Goal: Task Accomplishment & Management: Use online tool/utility

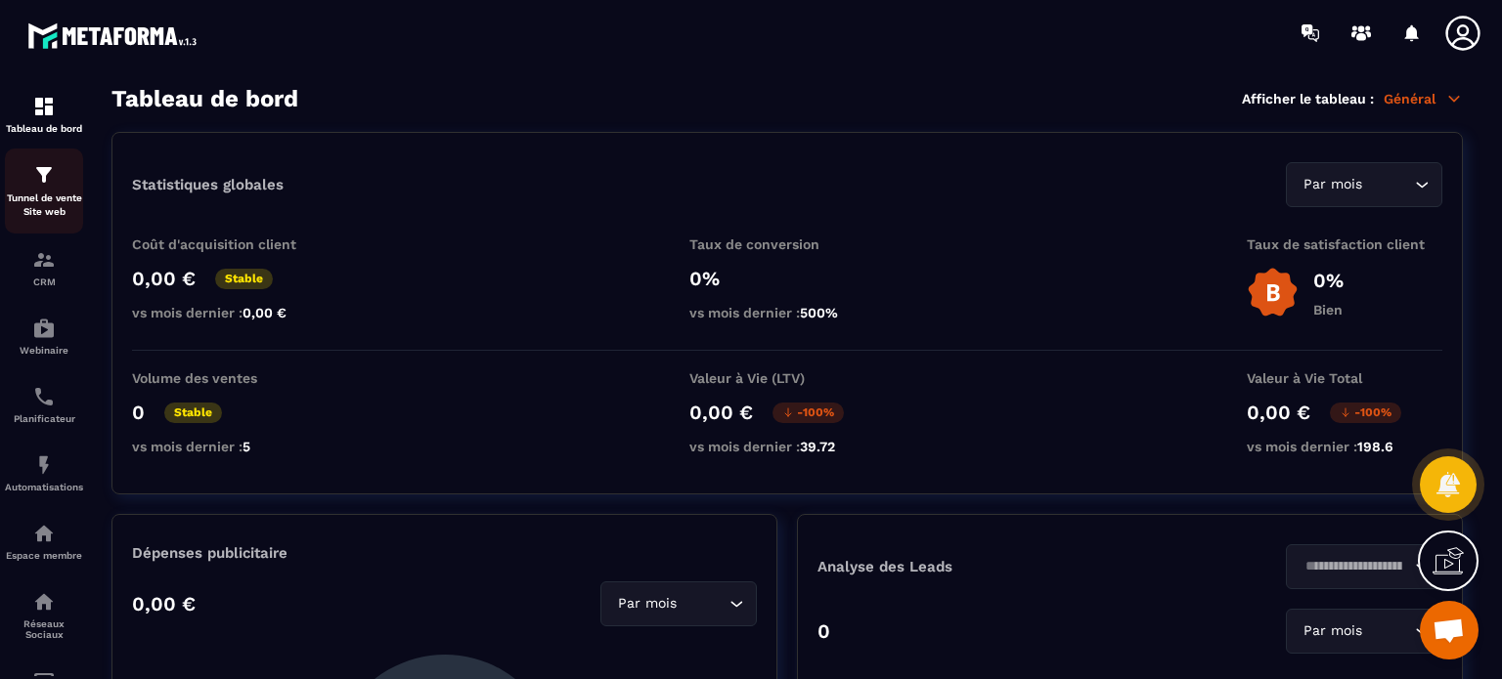
click at [41, 218] on p "Tunnel de vente Site web" at bounding box center [44, 205] width 78 height 27
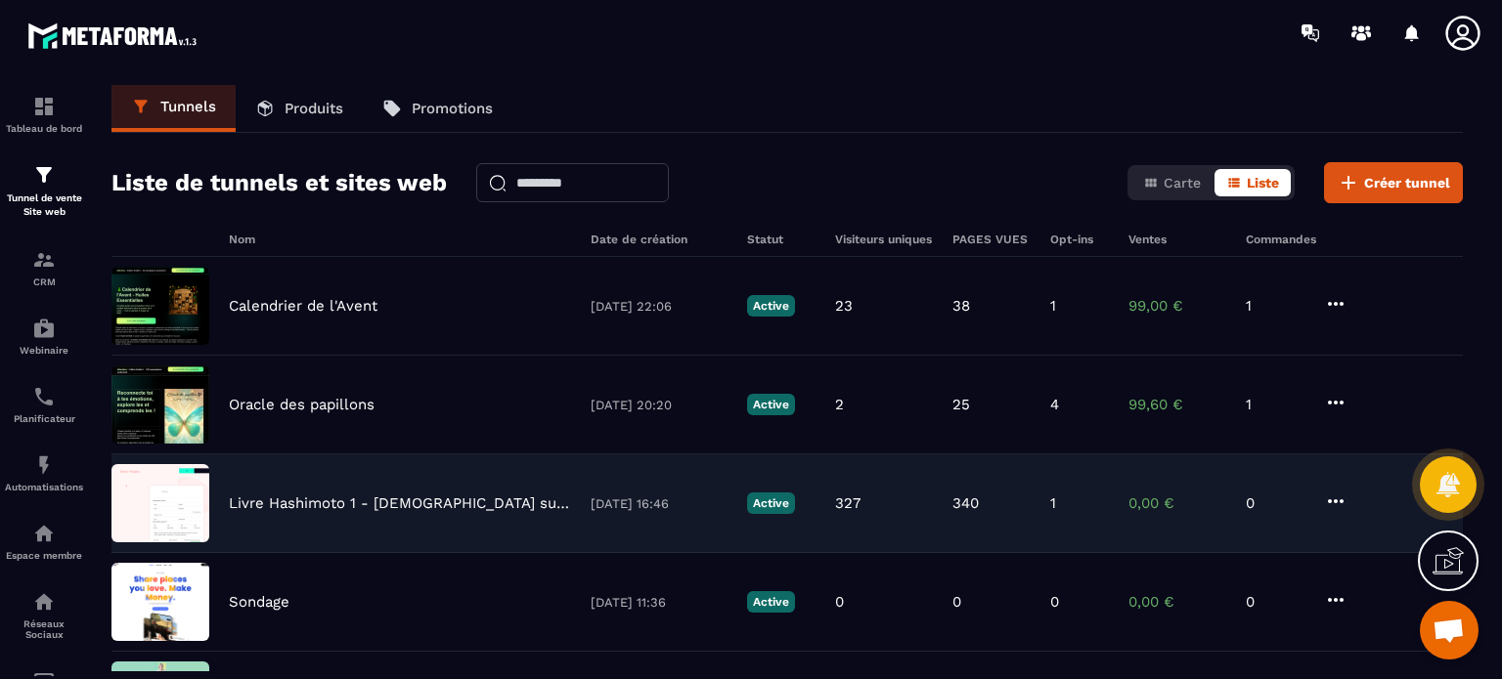
click at [260, 510] on p "Livre Hashimoto 1 - [DEMOGRAPHIC_DATA] suppléments - Stop Hashimoto" at bounding box center [400, 504] width 342 height 18
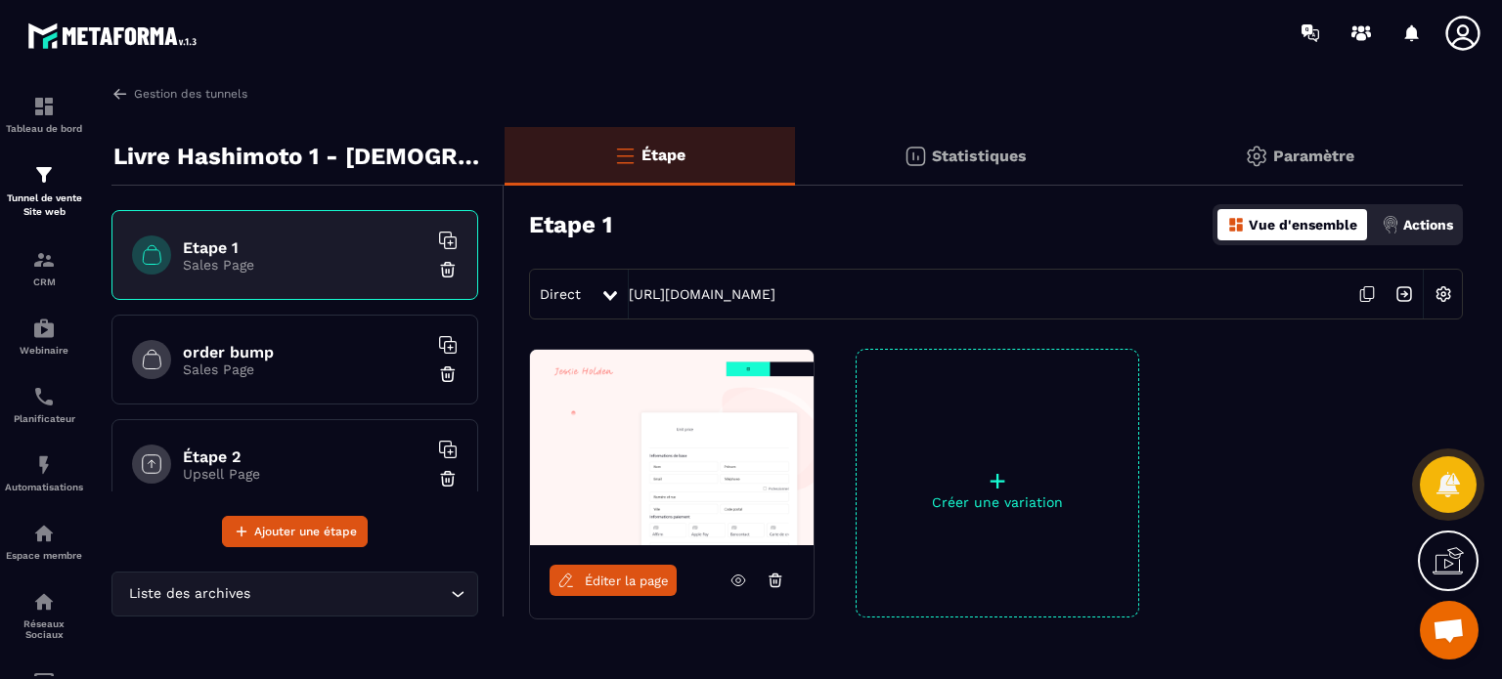
click at [305, 340] on div "order bump Sales Page" at bounding box center [294, 360] width 367 height 90
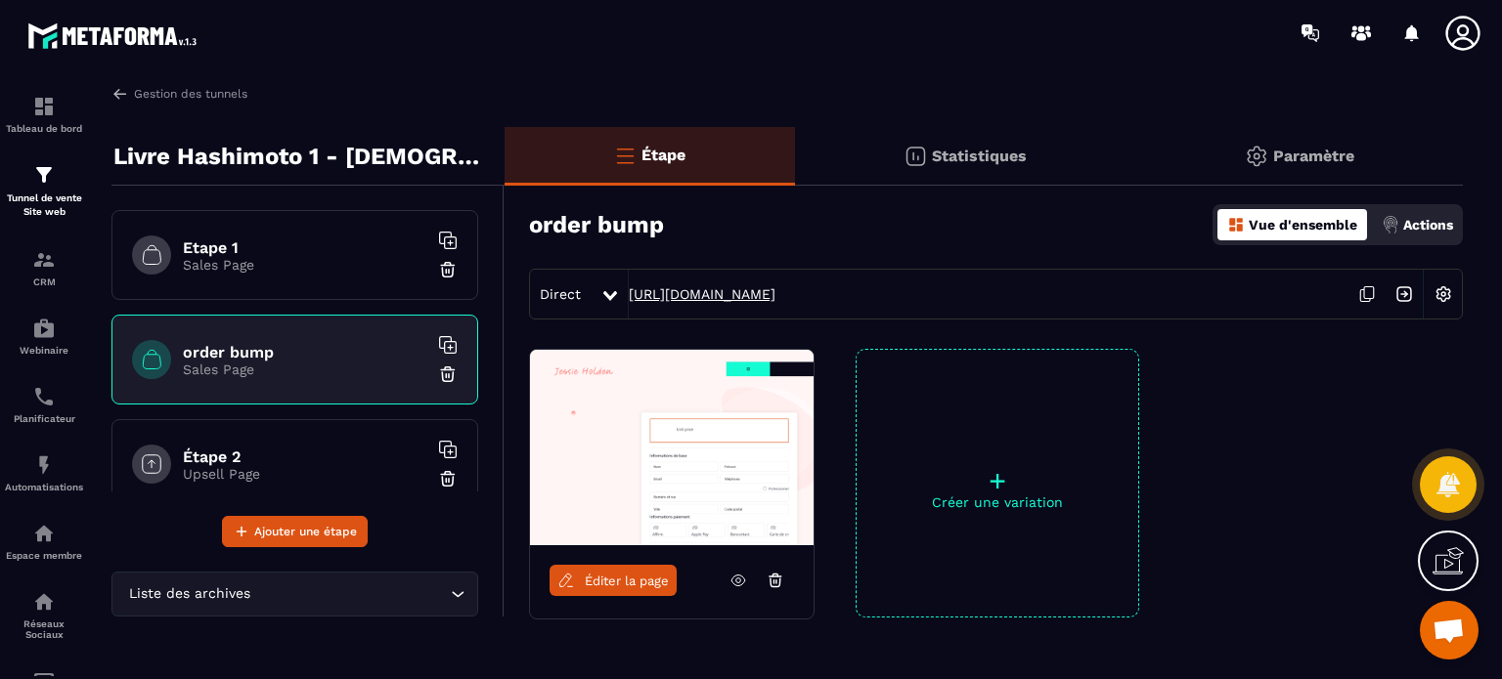
click at [683, 294] on link "[URL][DOMAIN_NAME]" at bounding box center [702, 294] width 147 height 16
click at [285, 453] on h6 "Étape 2" at bounding box center [305, 457] width 244 height 19
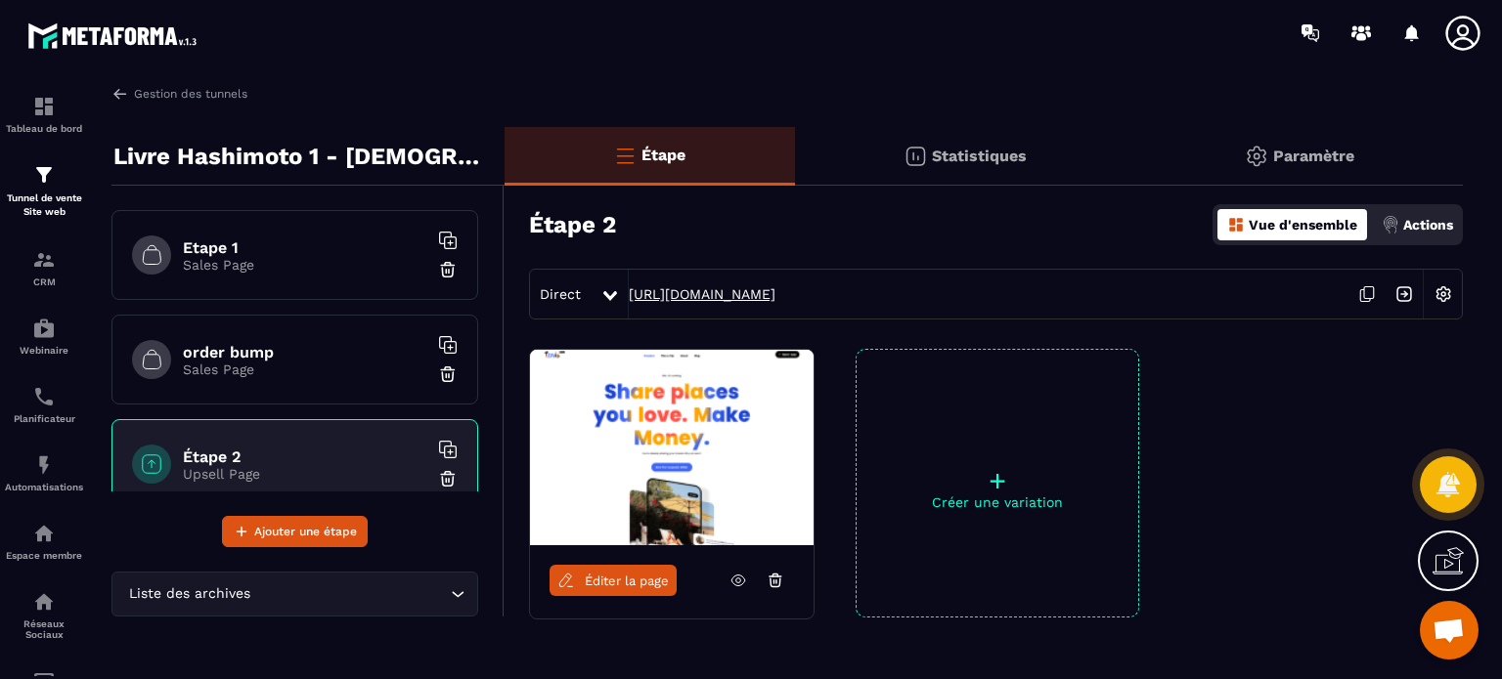
click at [755, 290] on link "[URL][DOMAIN_NAME]" at bounding box center [702, 294] width 147 height 16
click at [199, 101] on link "Gestion des tunnels" at bounding box center [179, 94] width 136 height 18
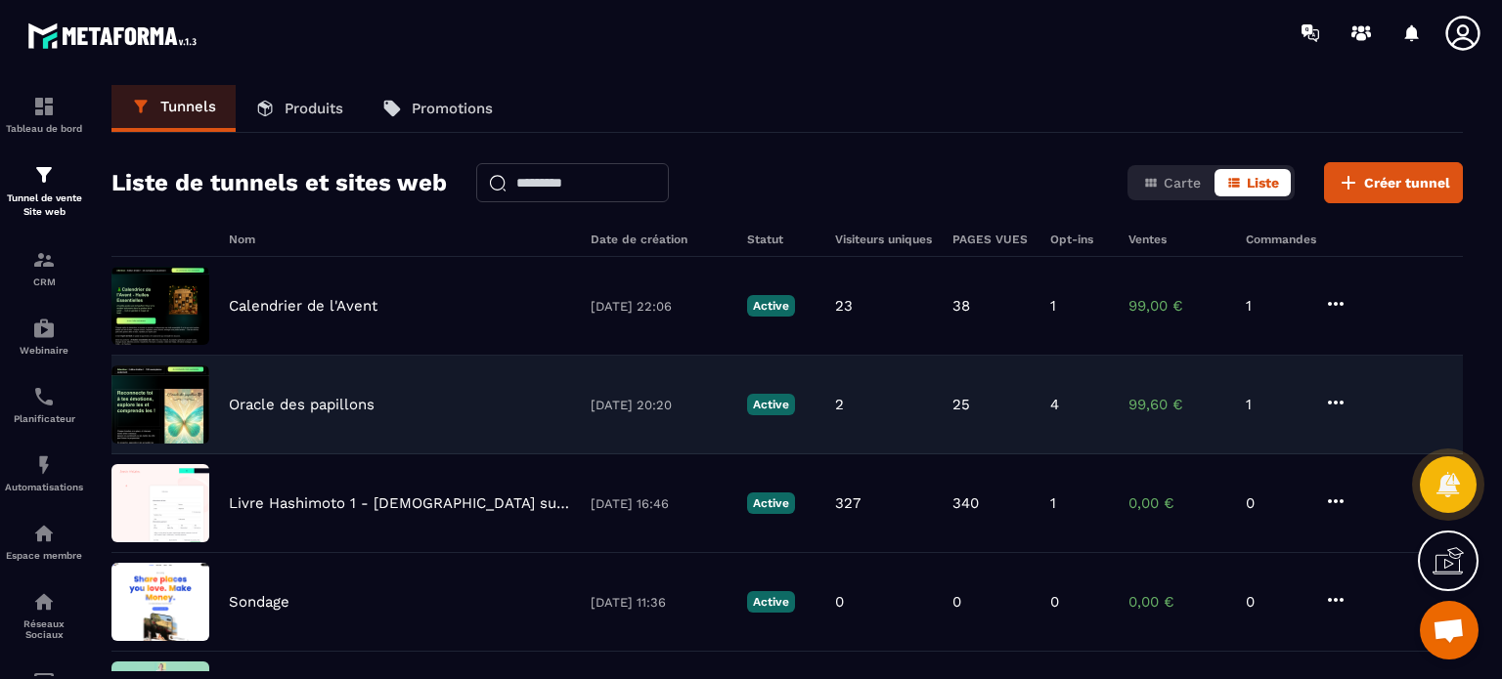
click at [303, 403] on p "Oracle des papillons" at bounding box center [302, 405] width 146 height 18
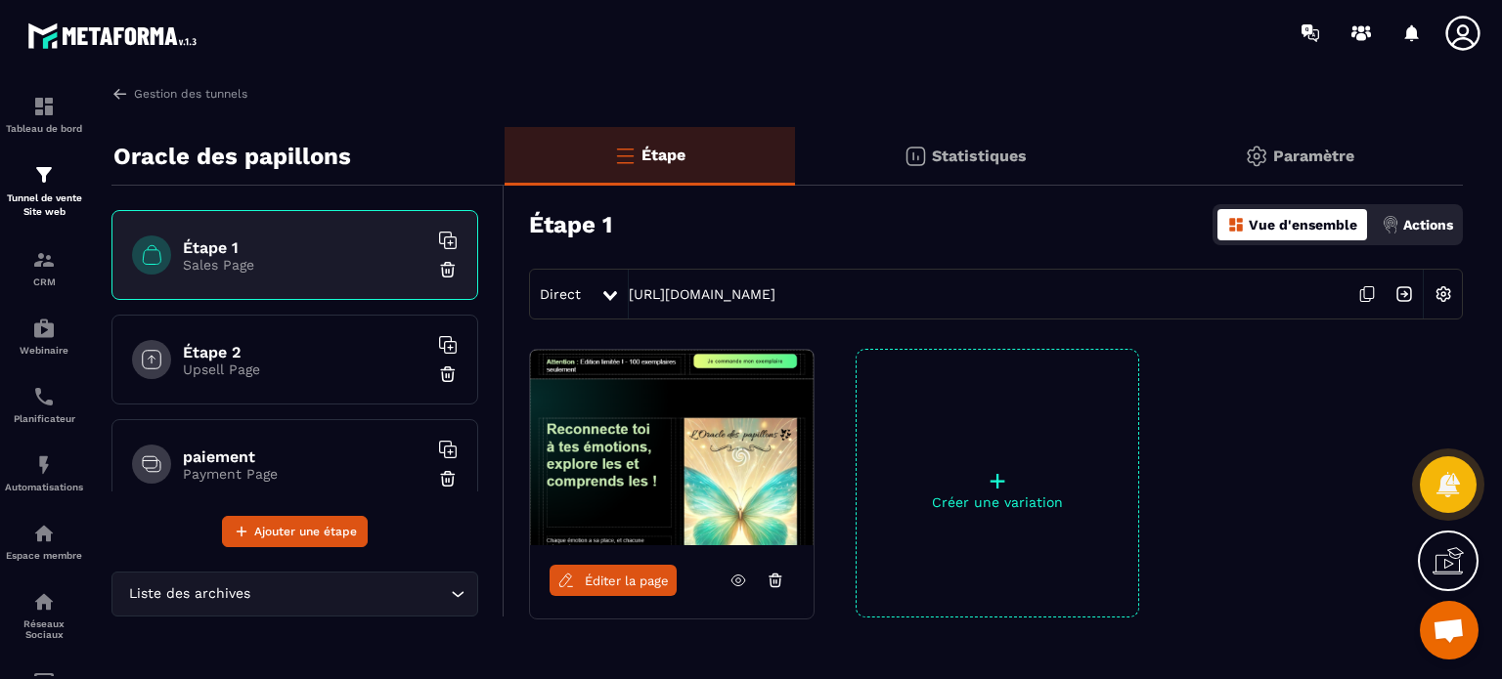
click at [291, 348] on h6 "Étape 2" at bounding box center [305, 352] width 244 height 19
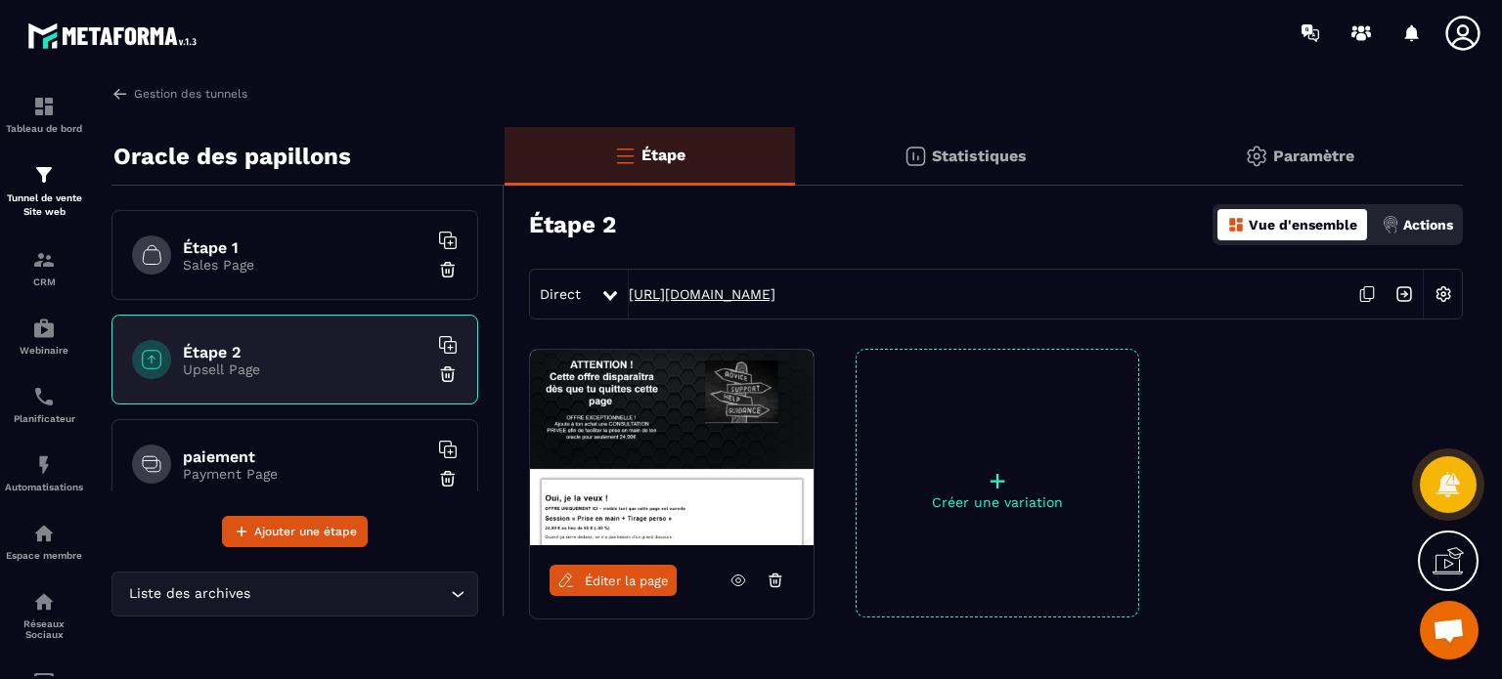
click at [683, 297] on link "[URL][DOMAIN_NAME]" at bounding box center [702, 294] width 147 height 16
click at [650, 585] on span "Éditer la page" at bounding box center [627, 581] width 84 height 15
